Goal: Navigation & Orientation: Go to known website

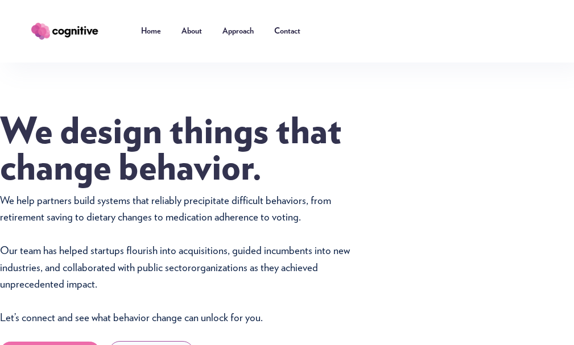
click at [40, 23] on img "home" at bounding box center [65, 31] width 74 height 22
